Goal: Task Accomplishment & Management: Use online tool/utility

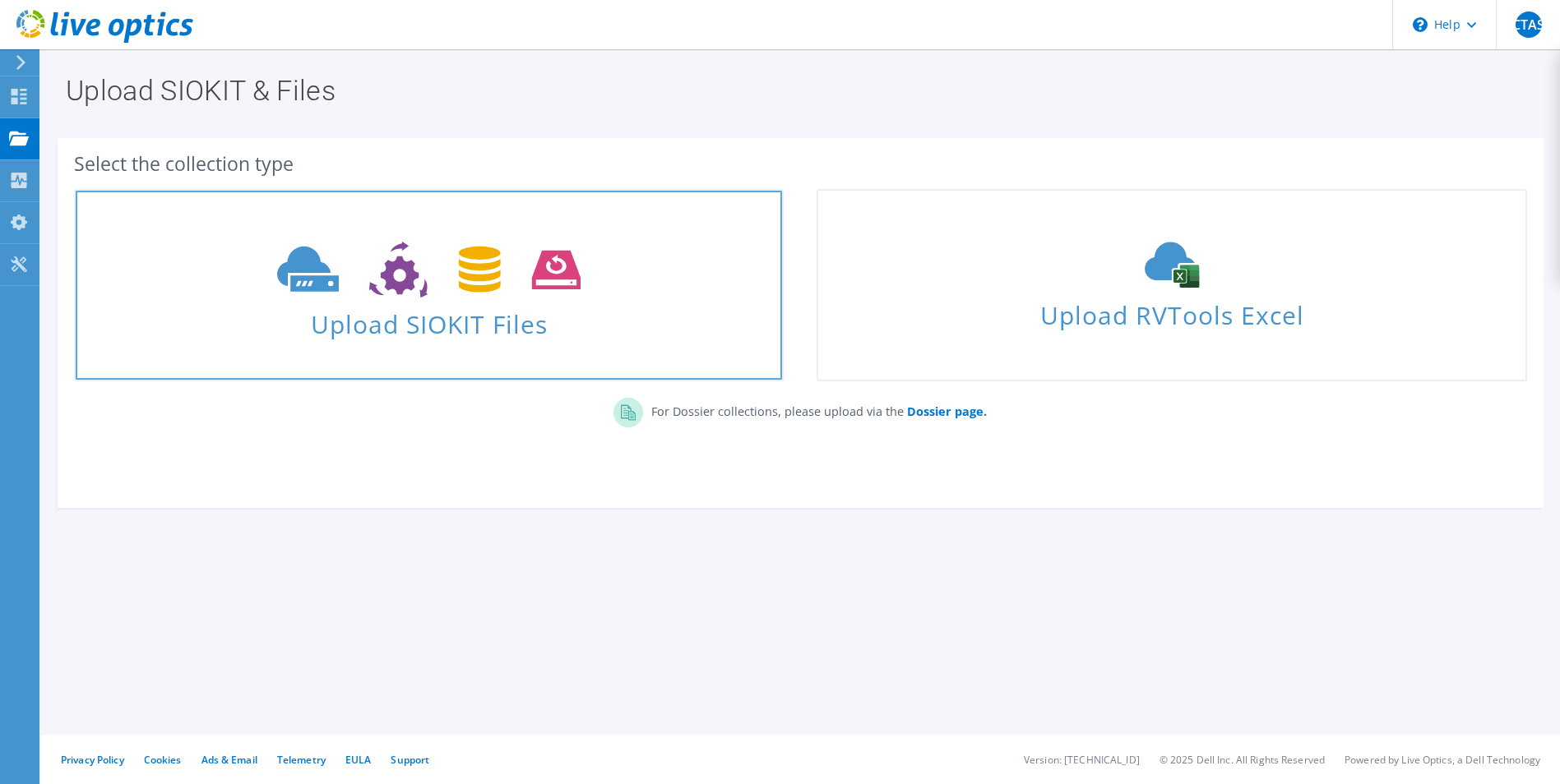
click at [285, 311] on span "Upload SIOKIT Files" at bounding box center [428, 319] width 706 height 36
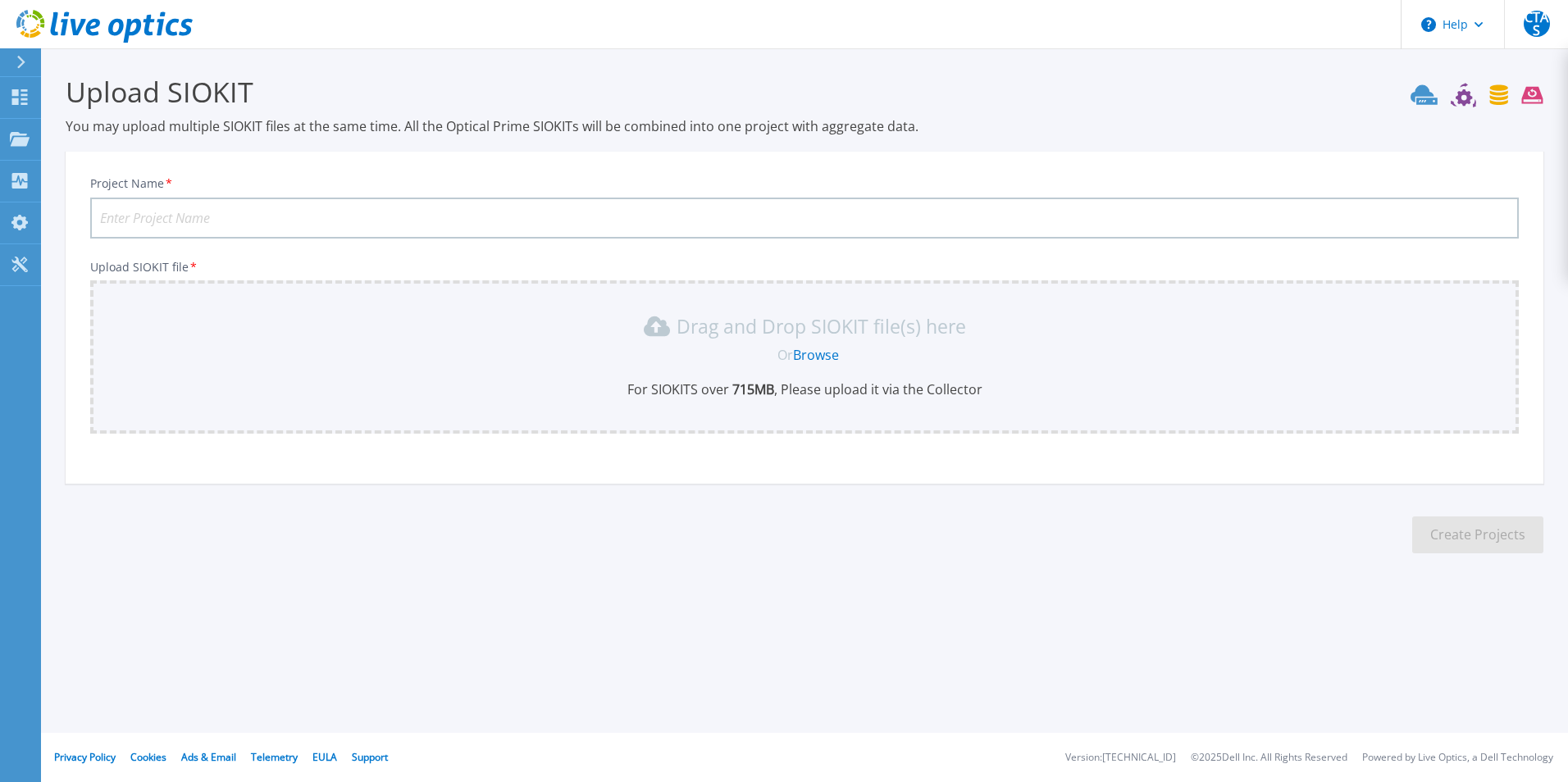
click at [816, 353] on link "Browse" at bounding box center [816, 355] width 46 height 18
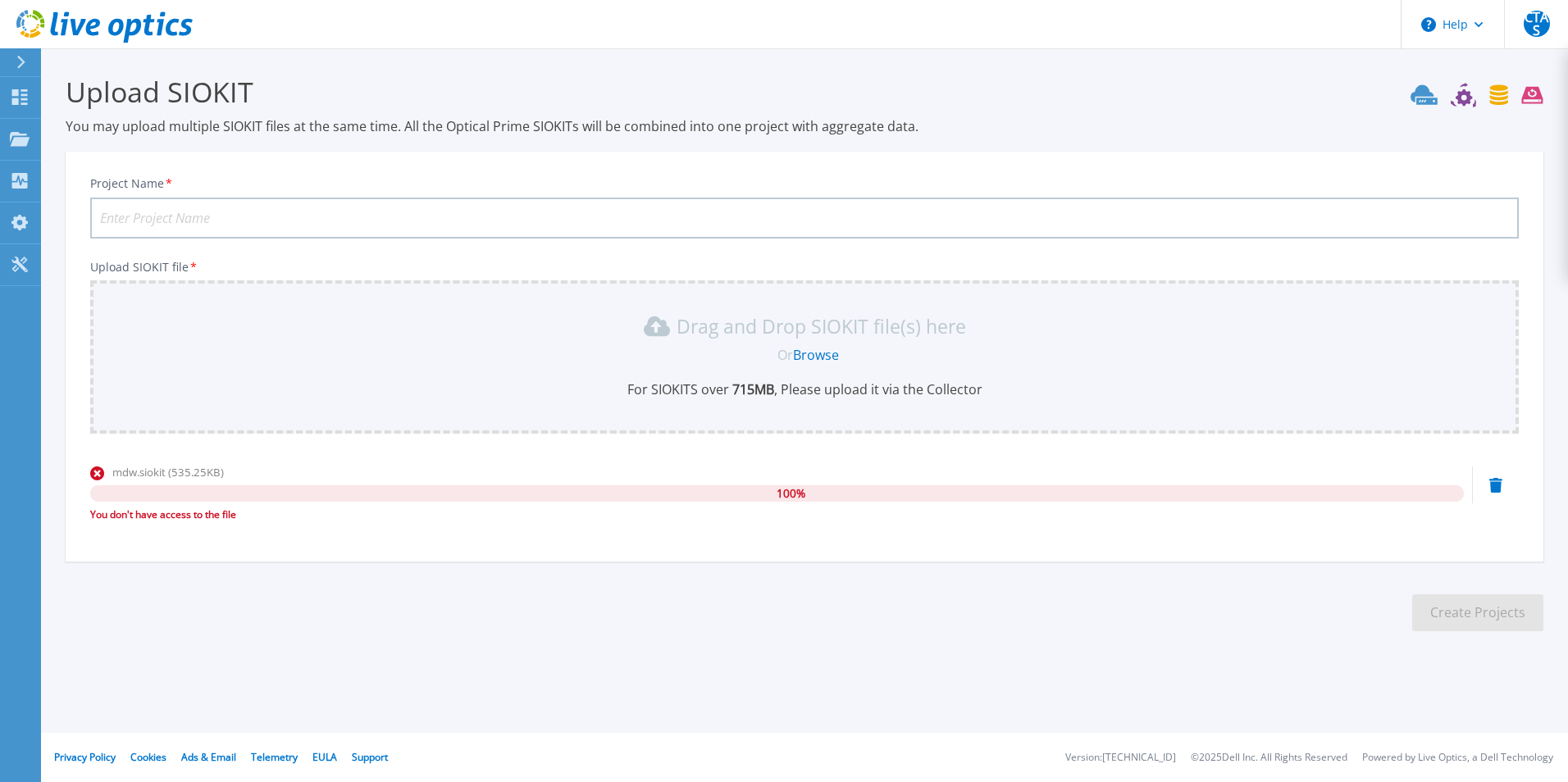
click at [17, 21] on icon at bounding box center [19, 22] width 6 height 12
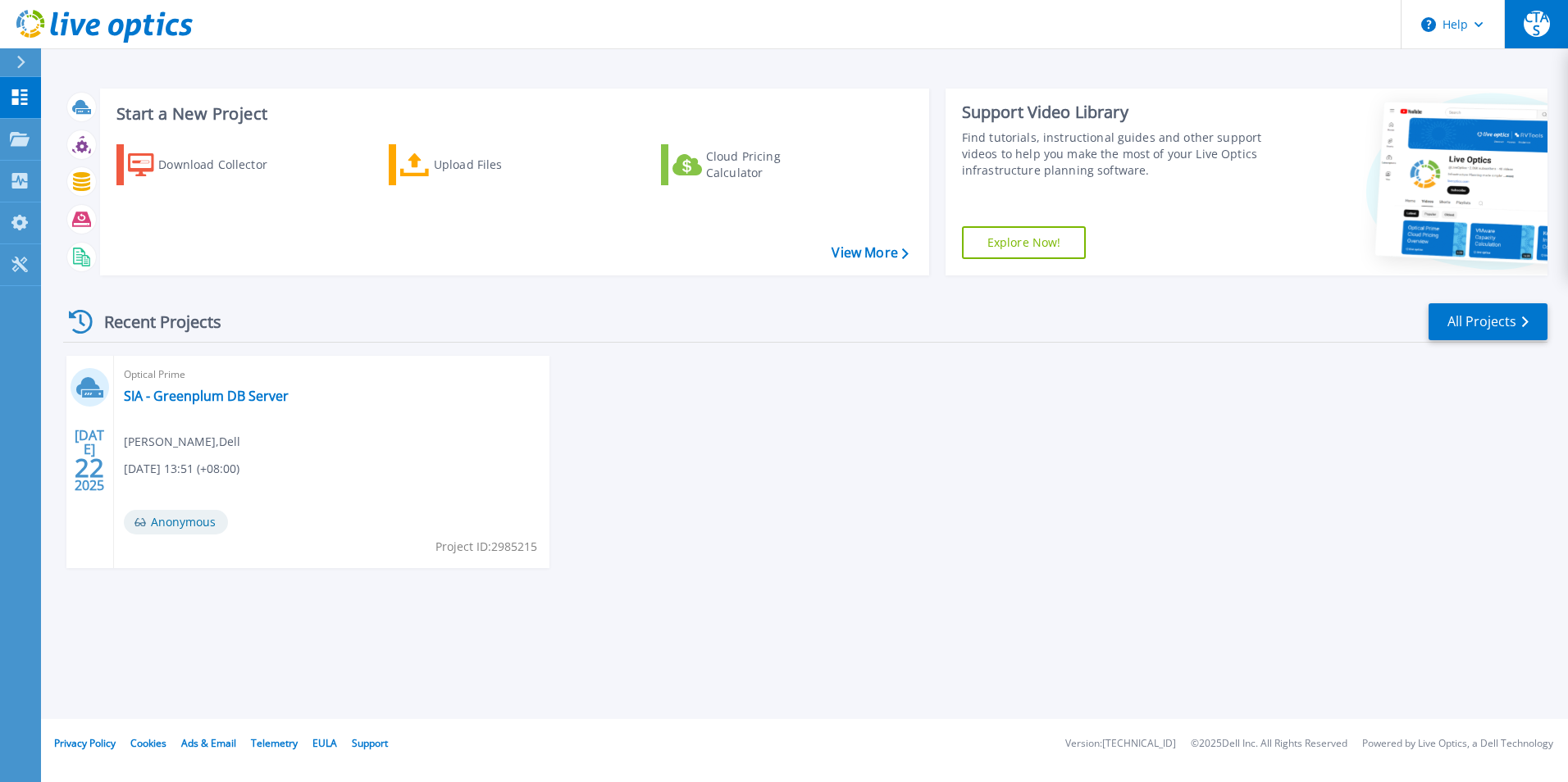
click at [1533, 33] on span "CTAS" at bounding box center [1537, 24] width 26 height 26
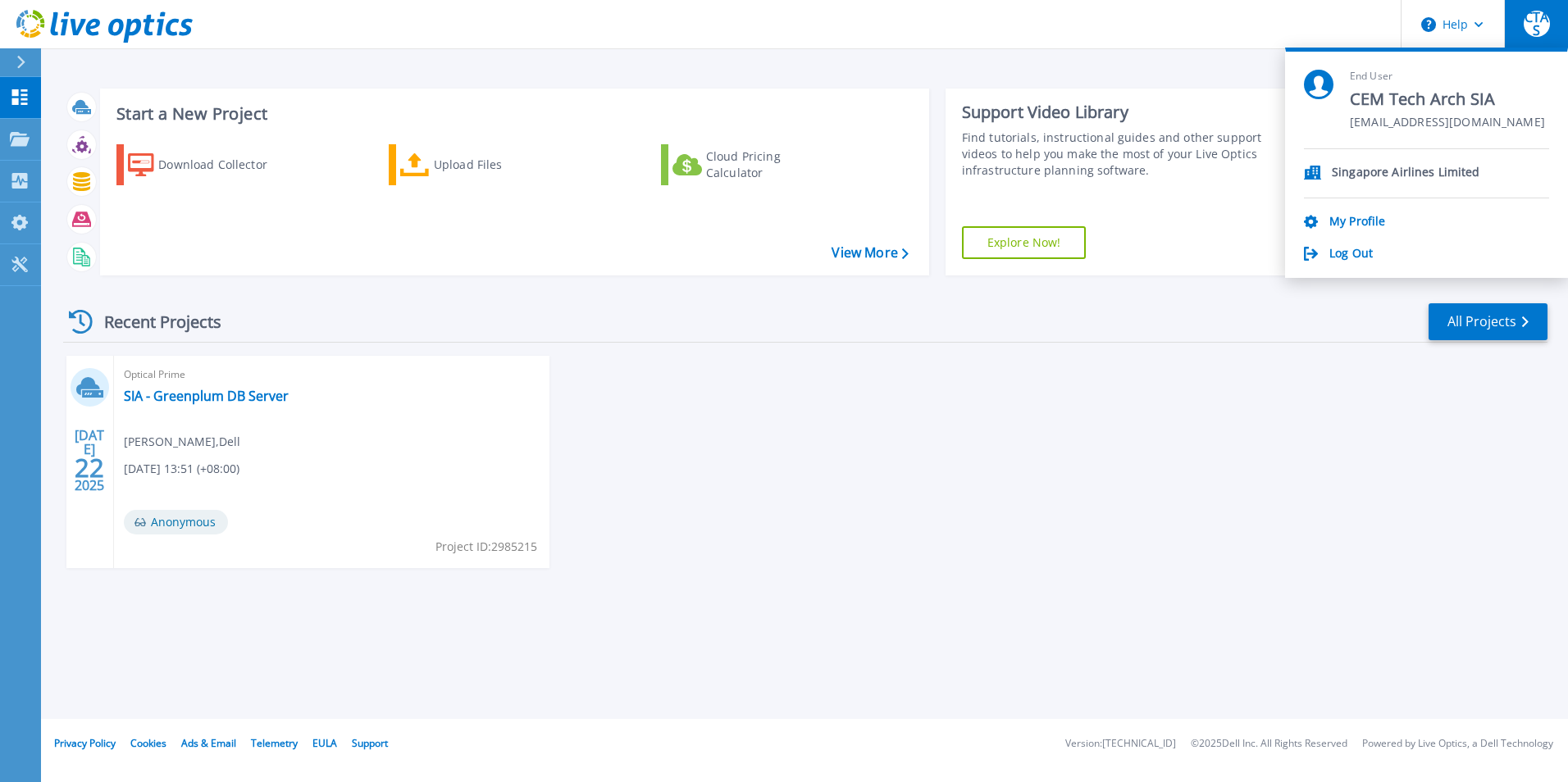
click at [1424, 447] on div "[DATE] Optical Prime SIA - Greenplum DB Server Keat [PERSON_NAME] , Dell [DATE]…" at bounding box center [798, 478] width 1497 height 245
